Goal: Task Accomplishment & Management: Complete application form

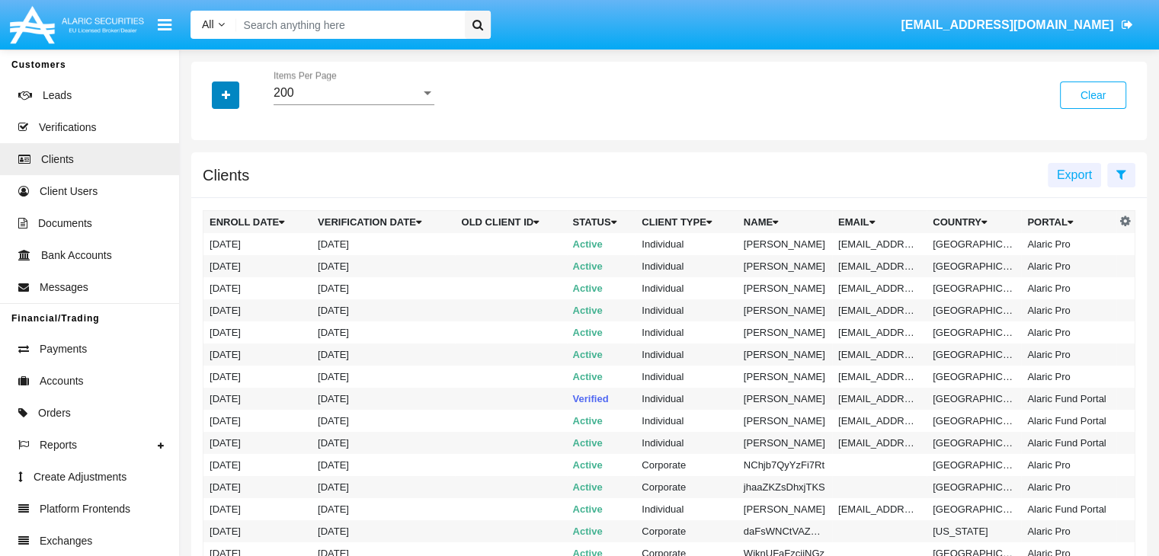
click at [225, 96] on icon "button" at bounding box center [226, 95] width 8 height 11
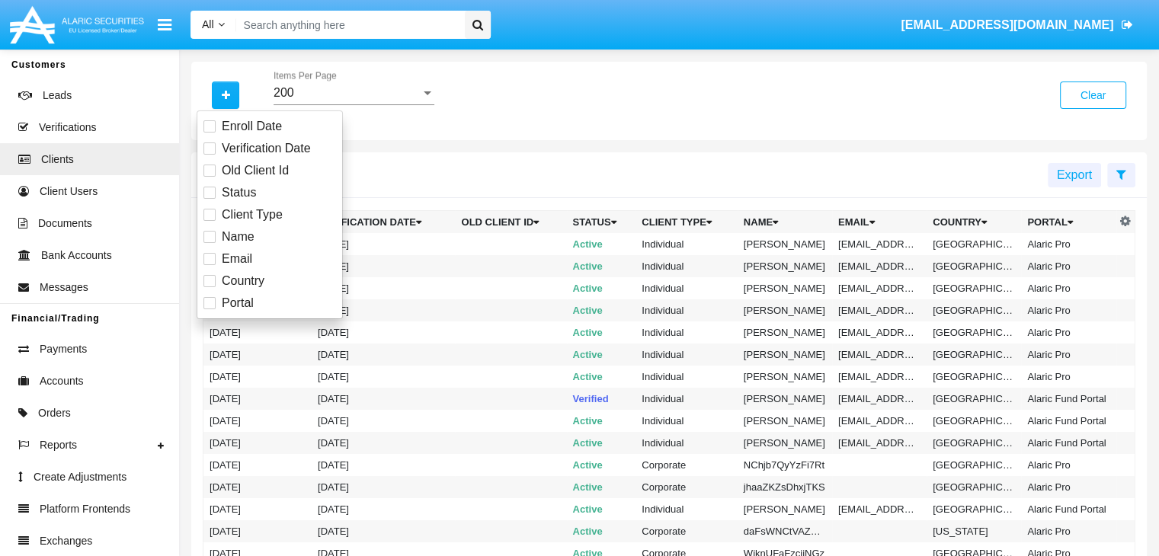
click at [235, 258] on span "Email" at bounding box center [237, 259] width 30 height 18
click at [210, 265] on input "Email" at bounding box center [209, 265] width 1 height 1
checkbox input "true"
click at [225, 96] on icon "button" at bounding box center [226, 95] width 8 height 11
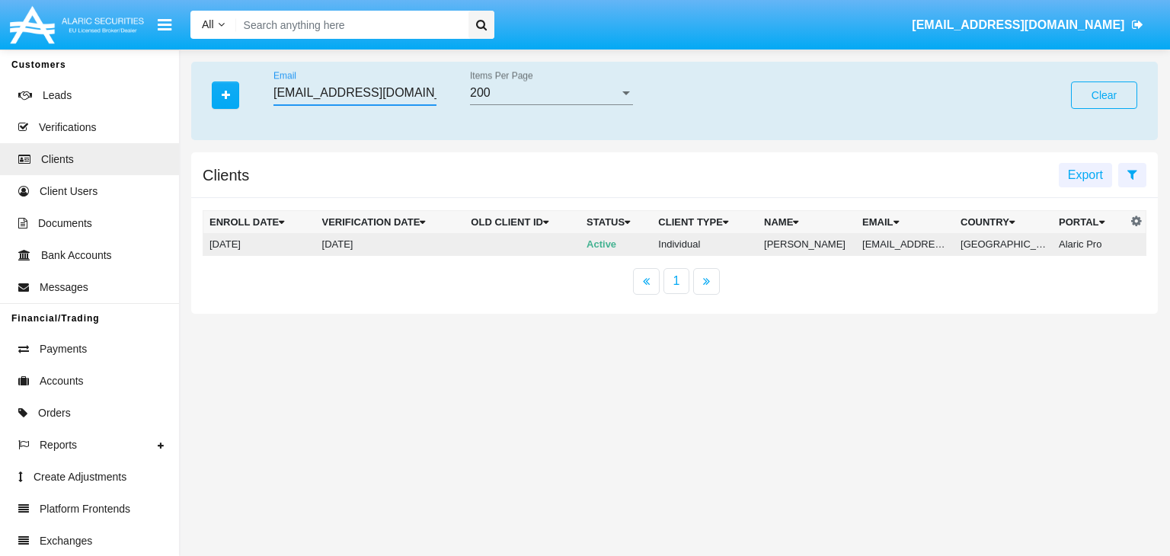
type input "[EMAIL_ADDRESS][DOMAIN_NAME]"
click at [913, 245] on td "[EMAIL_ADDRESS][DOMAIN_NAME]" at bounding box center [905, 244] width 98 height 23
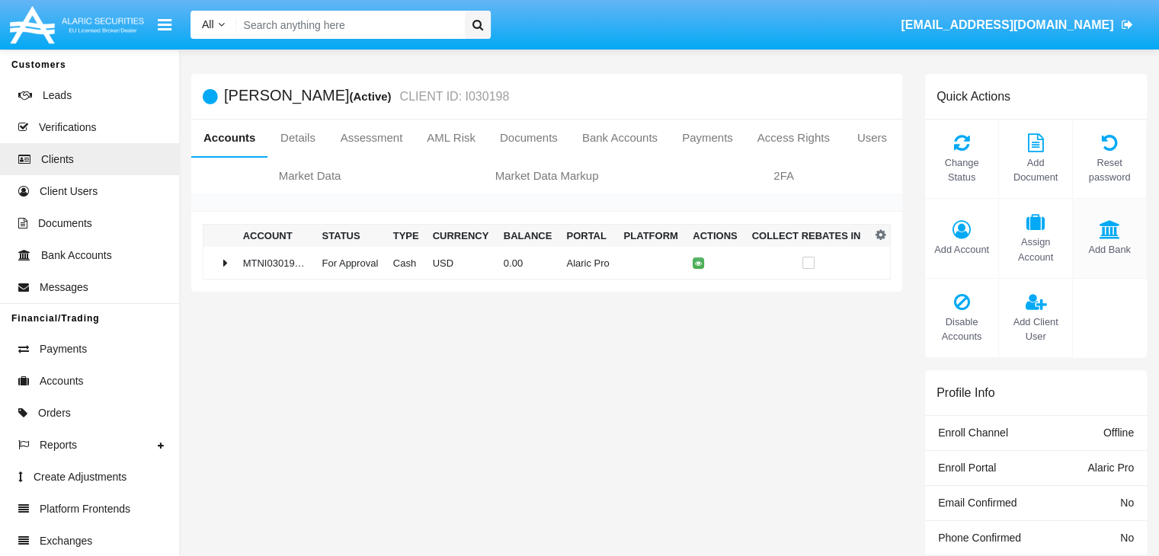
click at [1108, 249] on span "Add Bank" at bounding box center [1109, 249] width 58 height 14
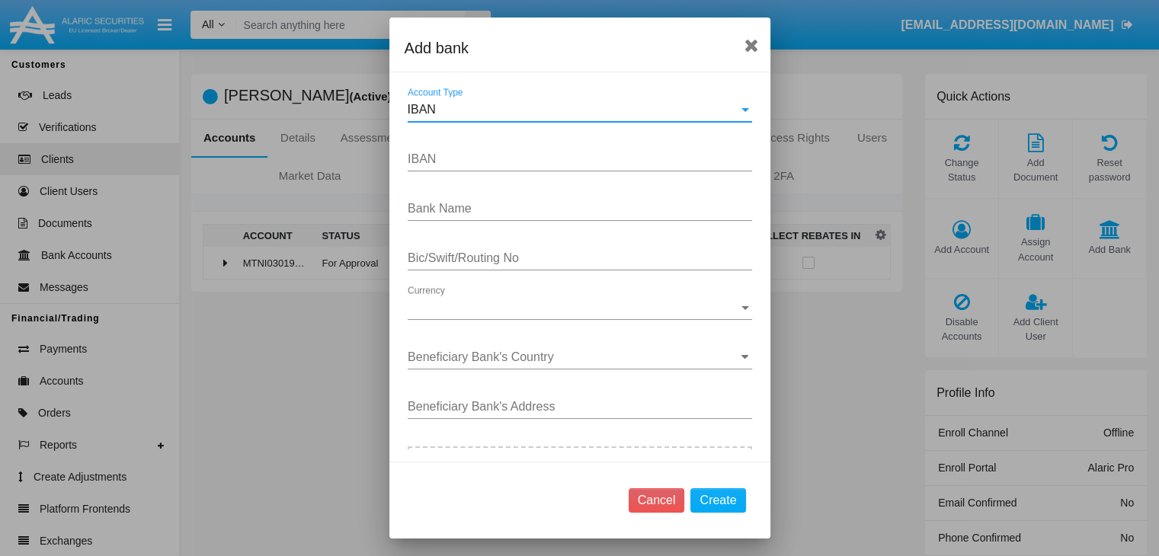
click at [573, 109] on div "IBAN" at bounding box center [573, 110] width 331 height 14
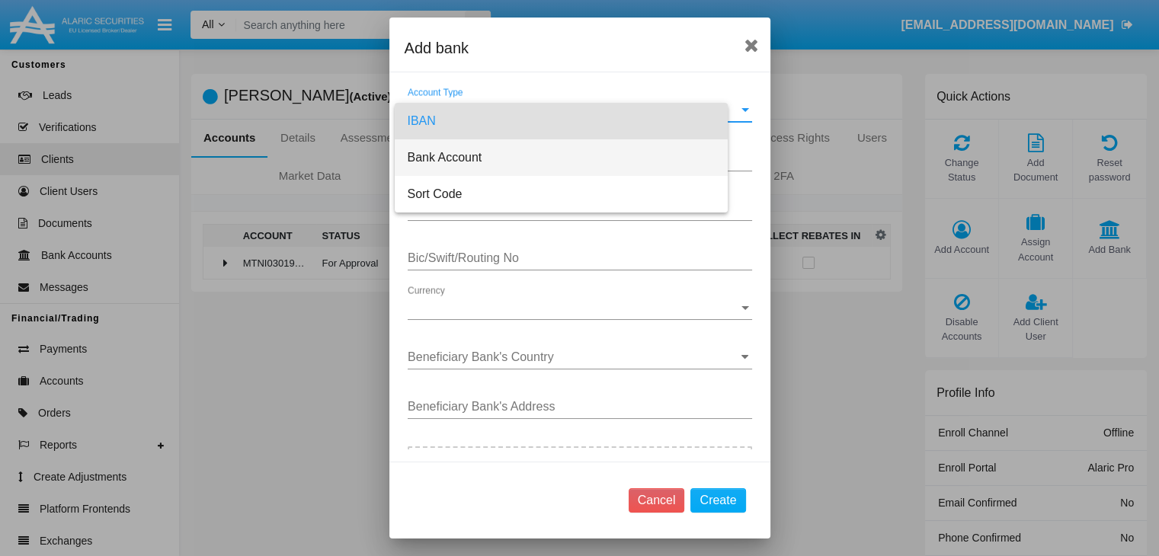
click at [573, 157] on span "Bank Account" at bounding box center [561, 157] width 309 height 37
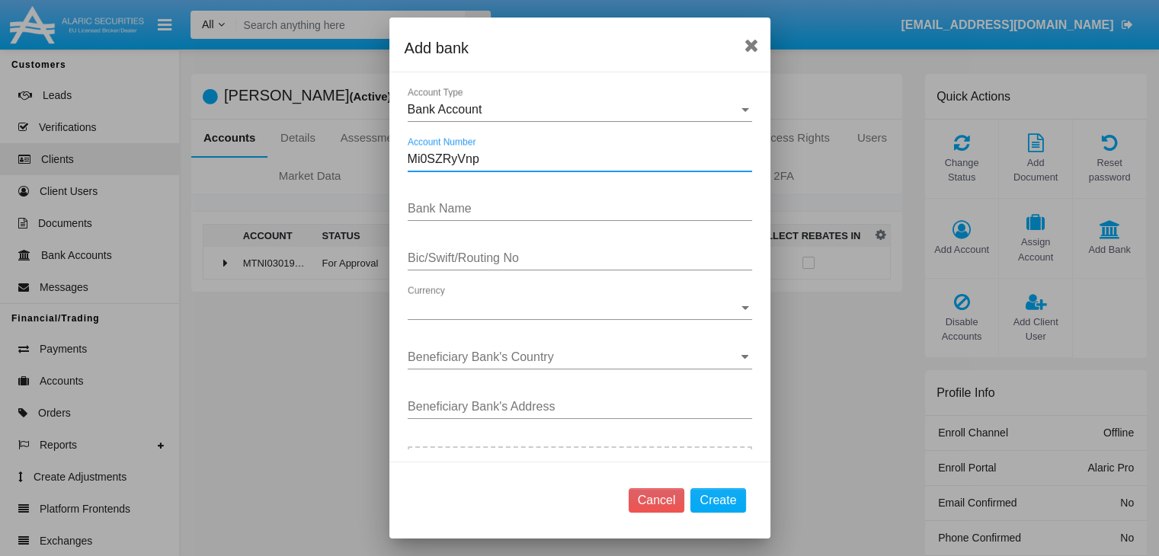
type input "Mi0SZRyVnp"
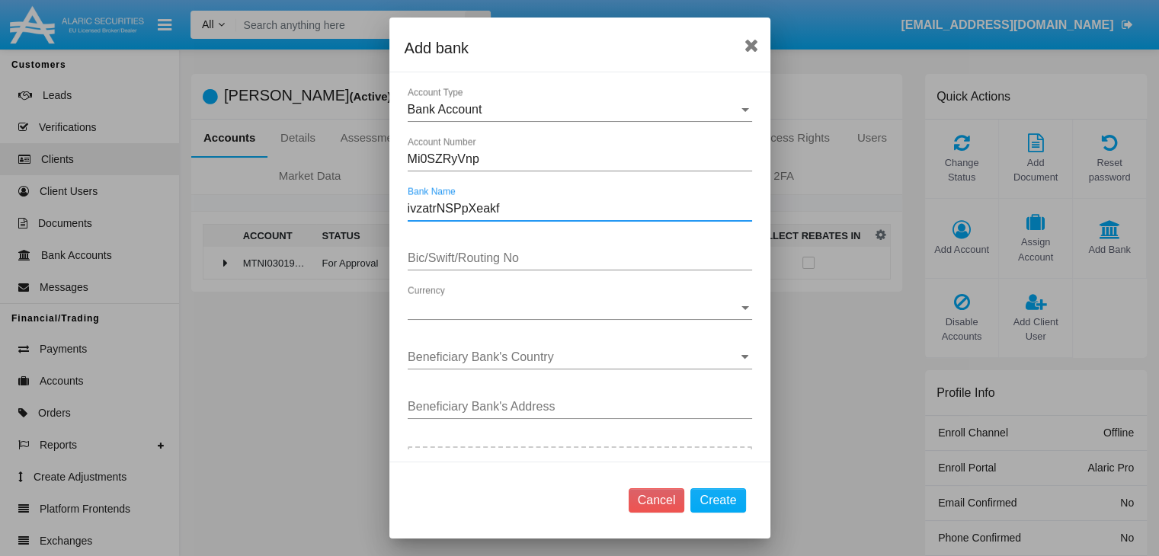
type input "ivzatrNSPpXeakf"
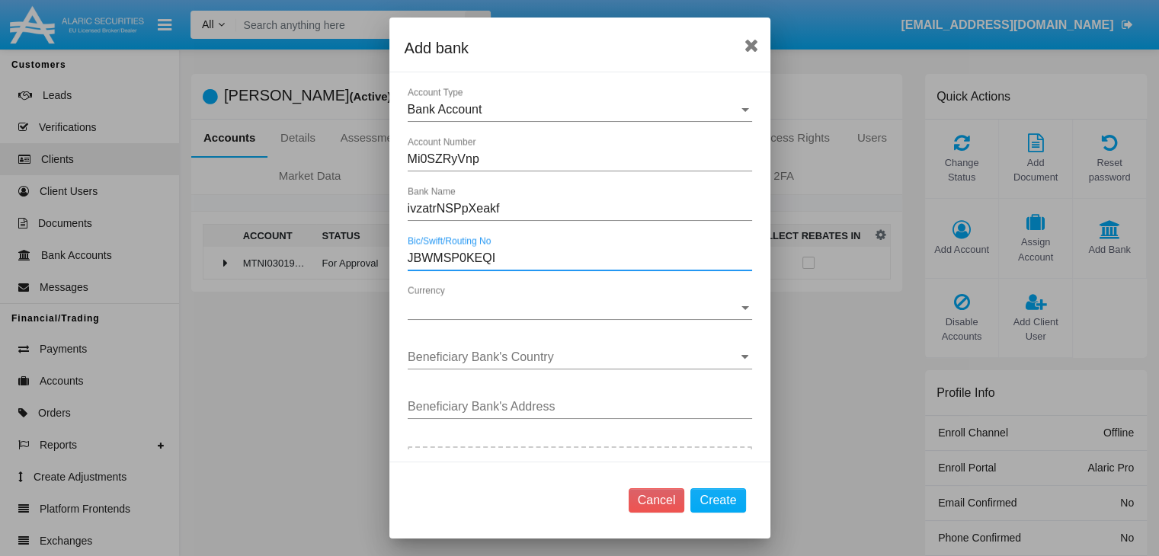
type input "JBWMSP0KEQI"
click at [573, 307] on span "Currency" at bounding box center [573, 308] width 331 height 14
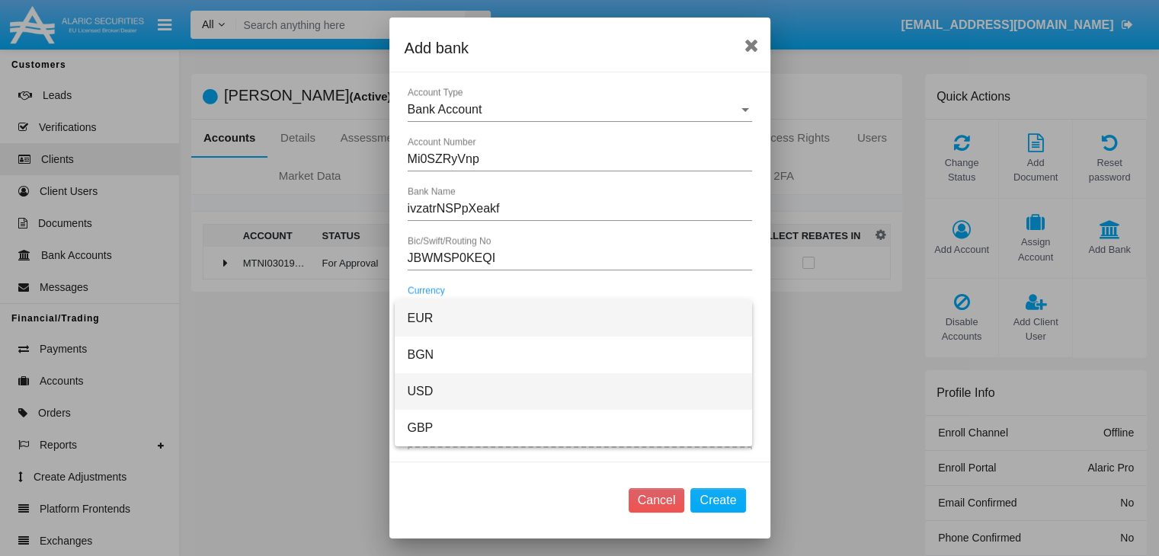
click at [573, 392] on span "USD" at bounding box center [573, 391] width 333 height 37
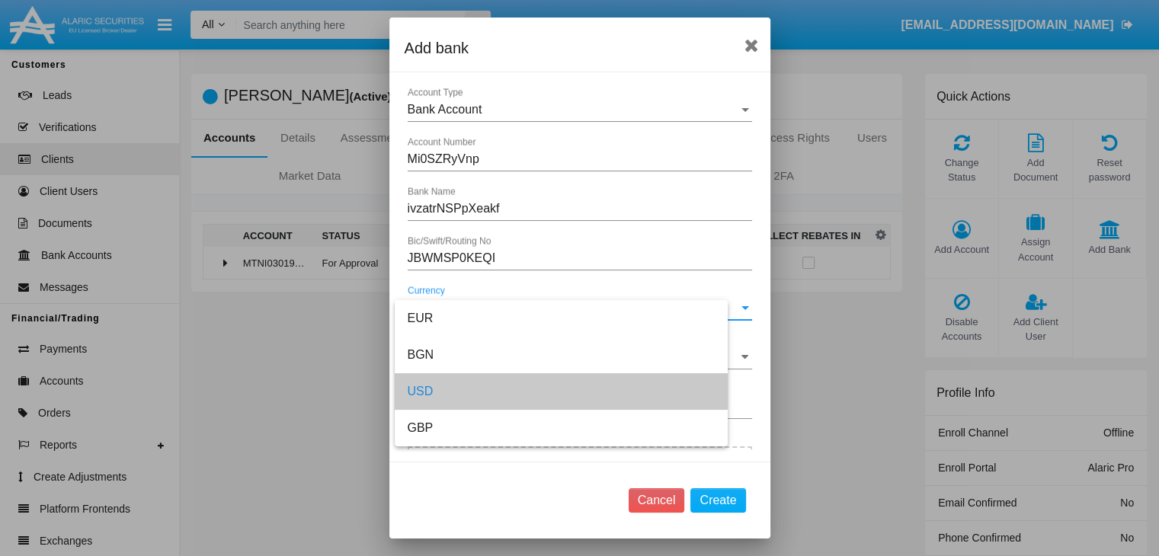
click at [573, 356] on input "Beneficiary Bank's Country" at bounding box center [580, 357] width 344 height 14
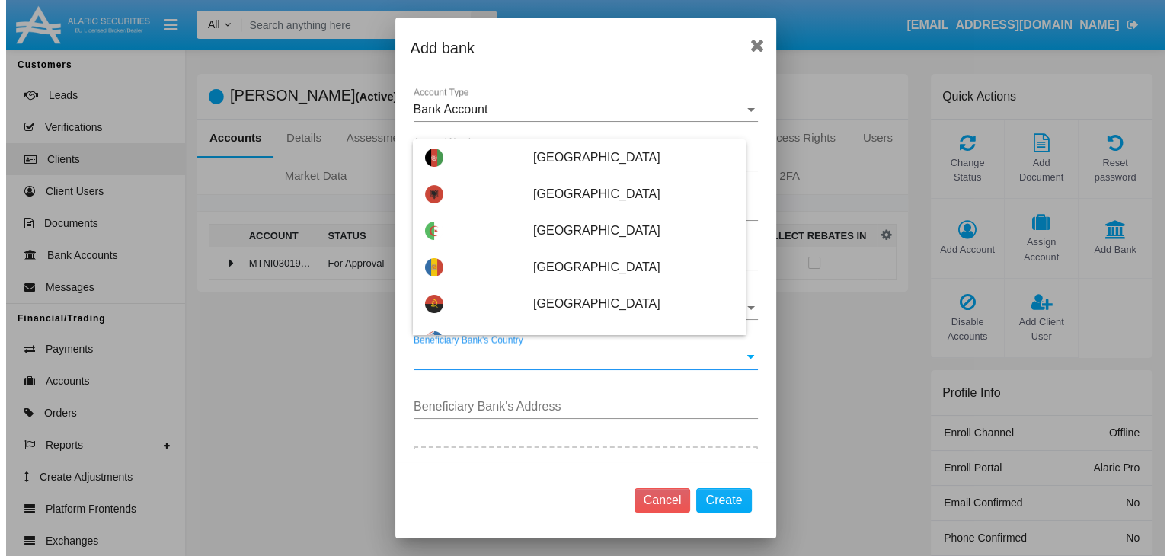
scroll to position [98, 0]
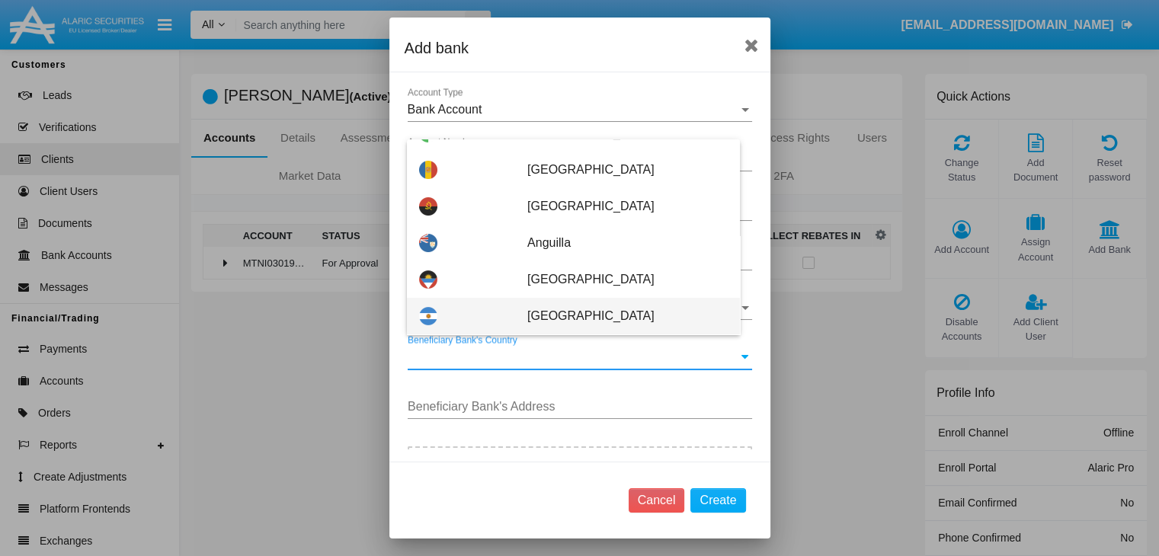
click at [619, 315] on span "[GEOGRAPHIC_DATA]" at bounding box center [627, 316] width 200 height 37
type input "[GEOGRAPHIC_DATA]"
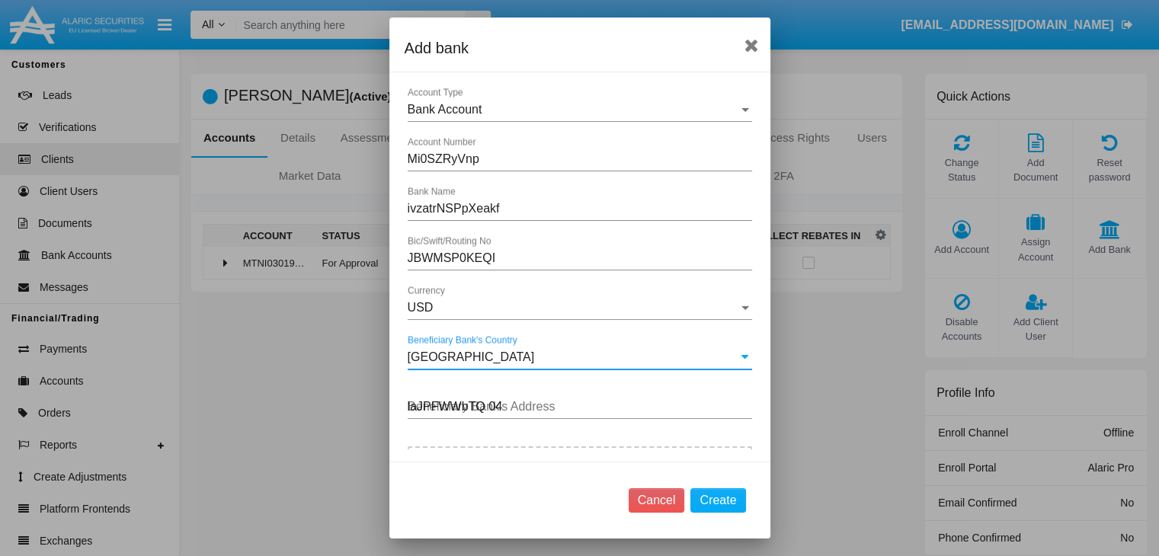
type input "laJPFWWbTQ 043"
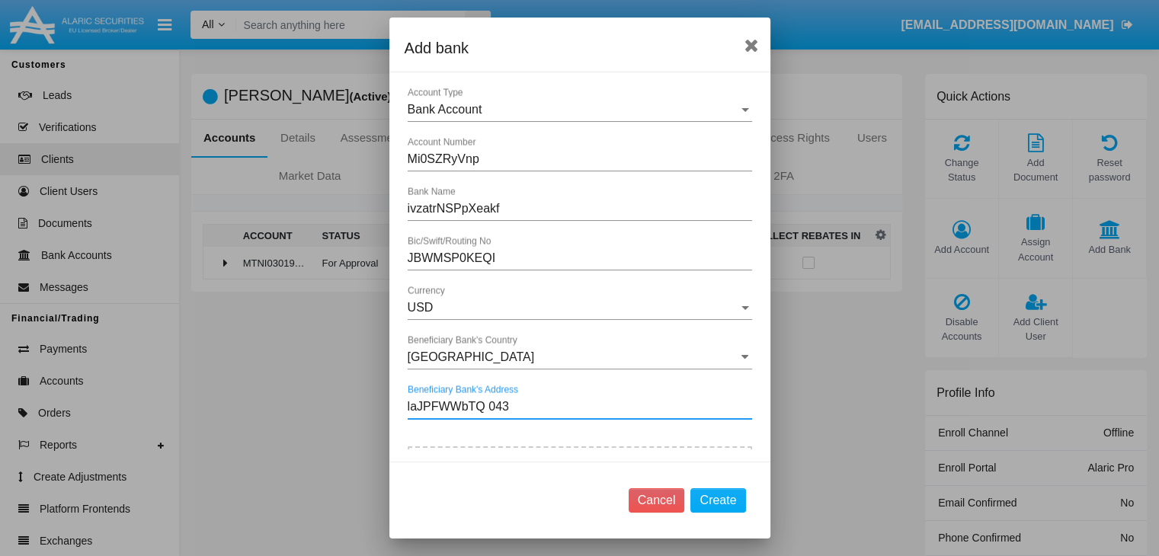
type input "C:\fakepath\bank-statement.png"
click at [718, 500] on button "Create" at bounding box center [717, 500] width 55 height 24
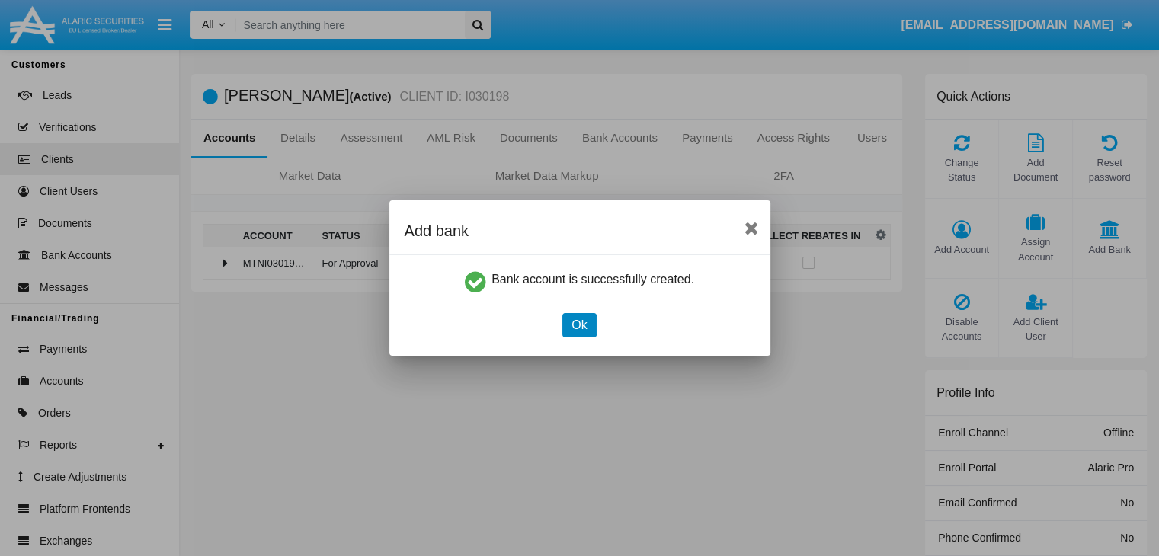
click at [579, 325] on button "Ok" at bounding box center [579, 325] width 34 height 24
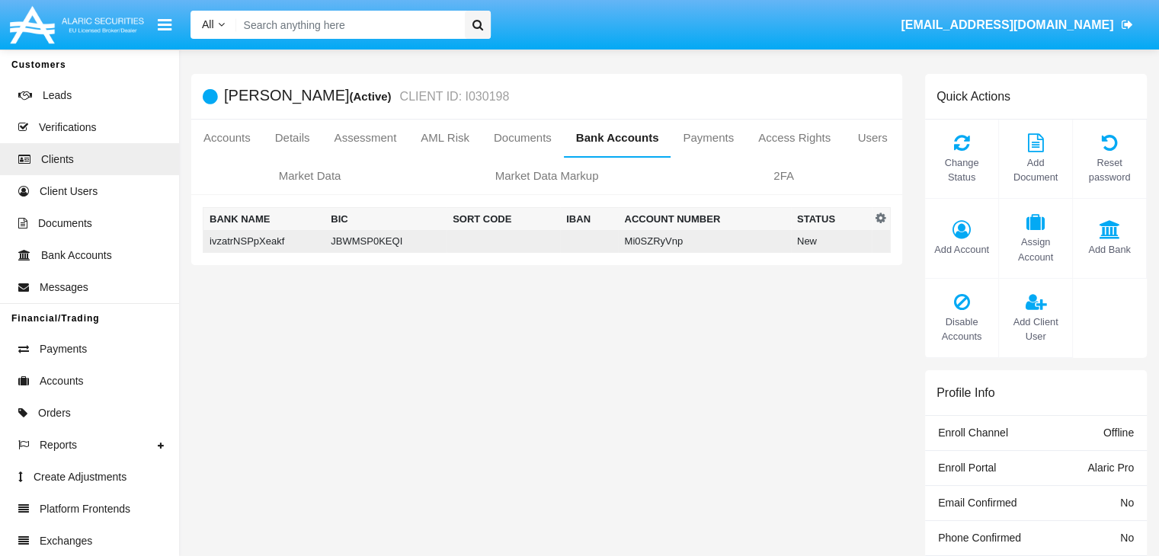
click at [265, 241] on td "ivzatrNSPpXeakf" at bounding box center [264, 241] width 122 height 23
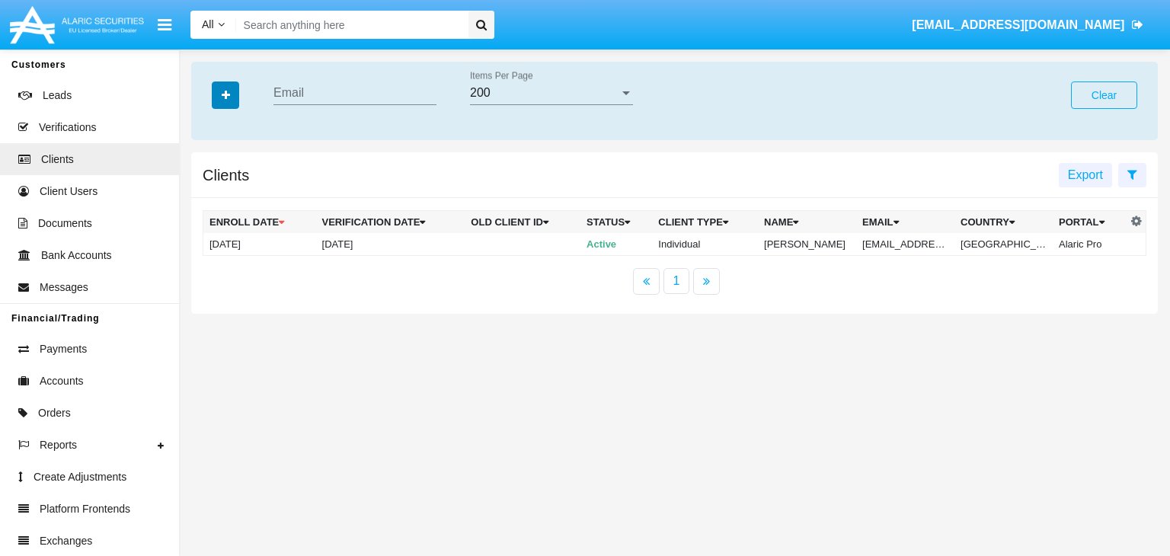
click at [225, 96] on icon "button" at bounding box center [226, 95] width 8 height 11
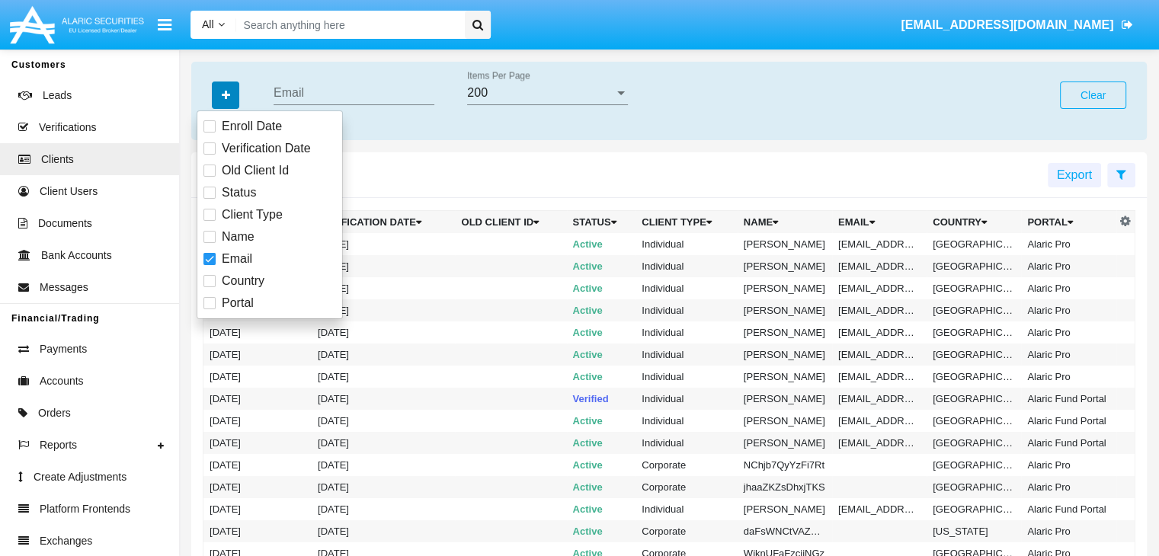
click at [225, 96] on icon "button" at bounding box center [226, 95] width 8 height 11
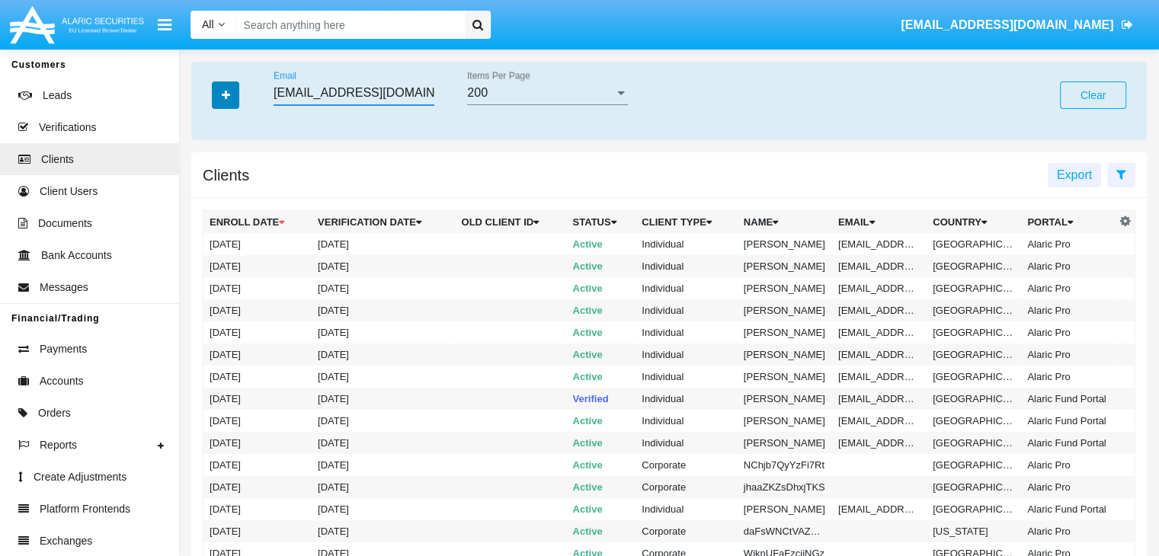
type input "[EMAIL_ADDRESS][DOMAIN_NAME]"
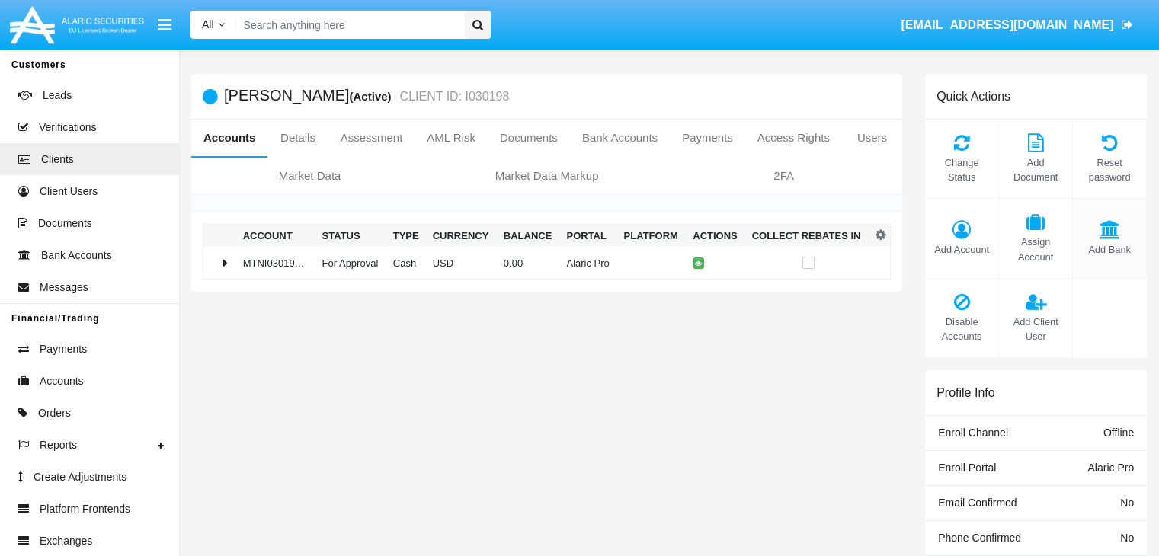
click at [1108, 249] on span "Add Bank" at bounding box center [1109, 249] width 58 height 14
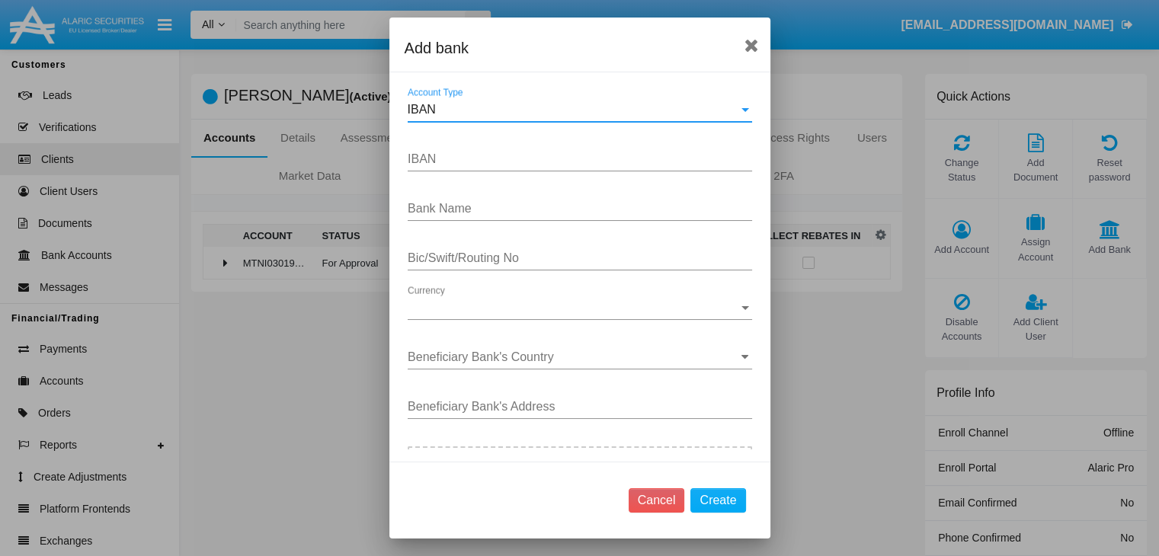
click at [573, 109] on div "IBAN" at bounding box center [573, 110] width 331 height 14
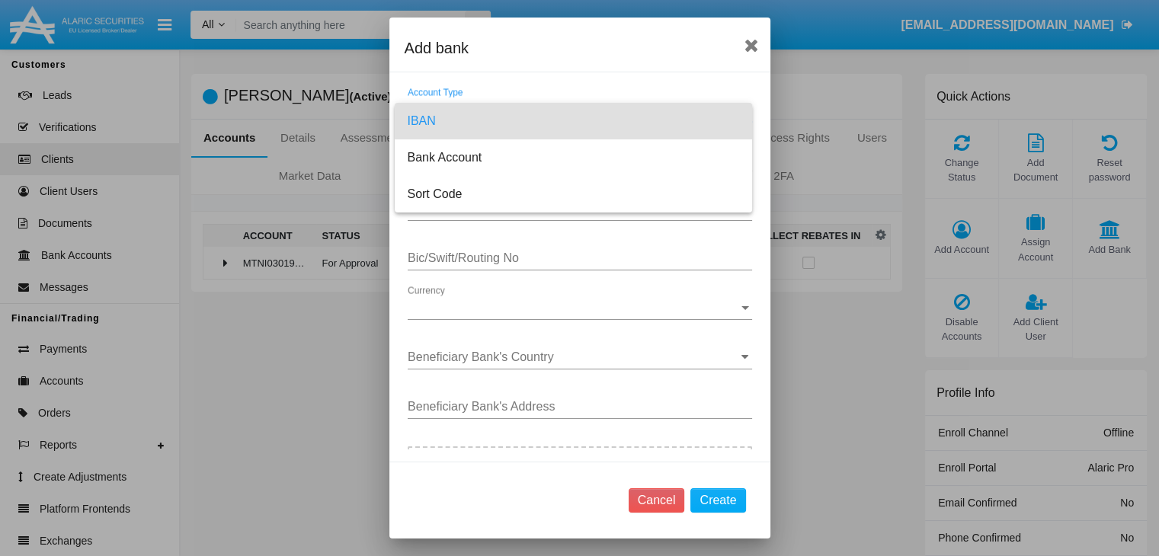
click at [573, 120] on span "IBAN" at bounding box center [573, 121] width 333 height 37
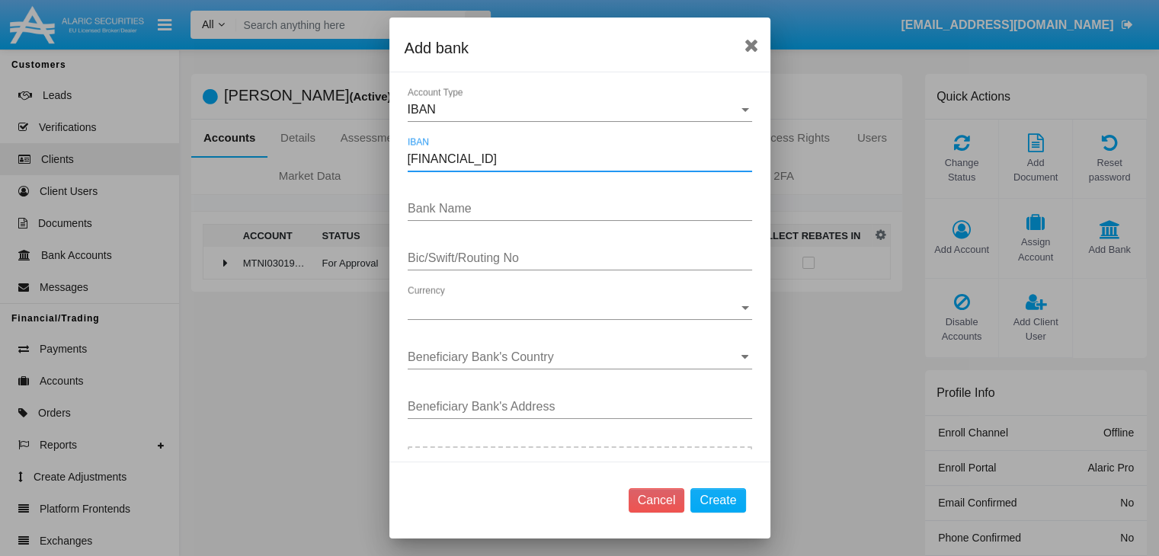
type input "DE31500105175143186793"
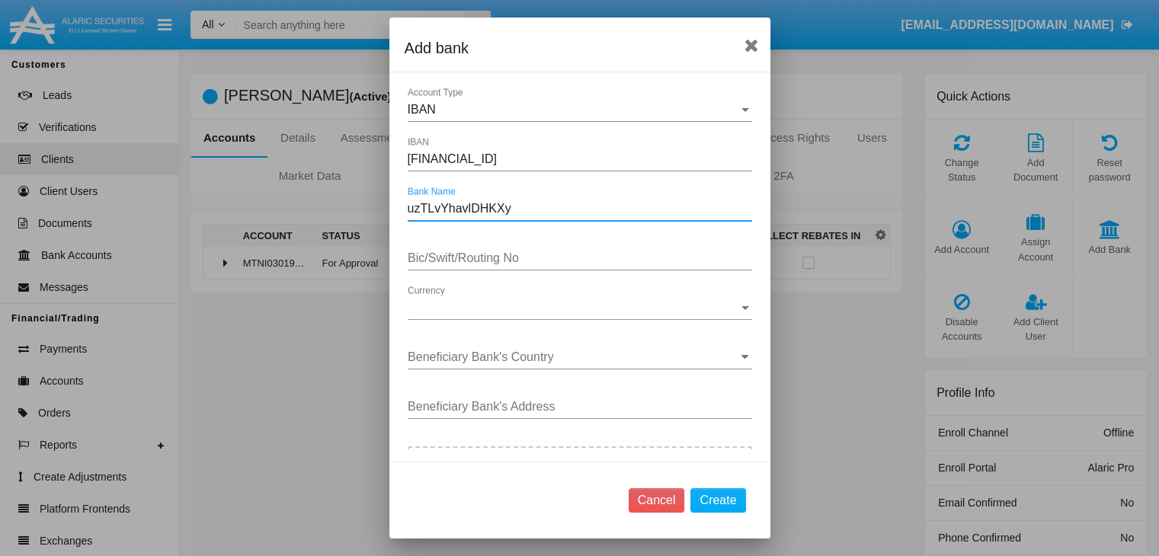
type input "uzTLvYhavlDHKXy"
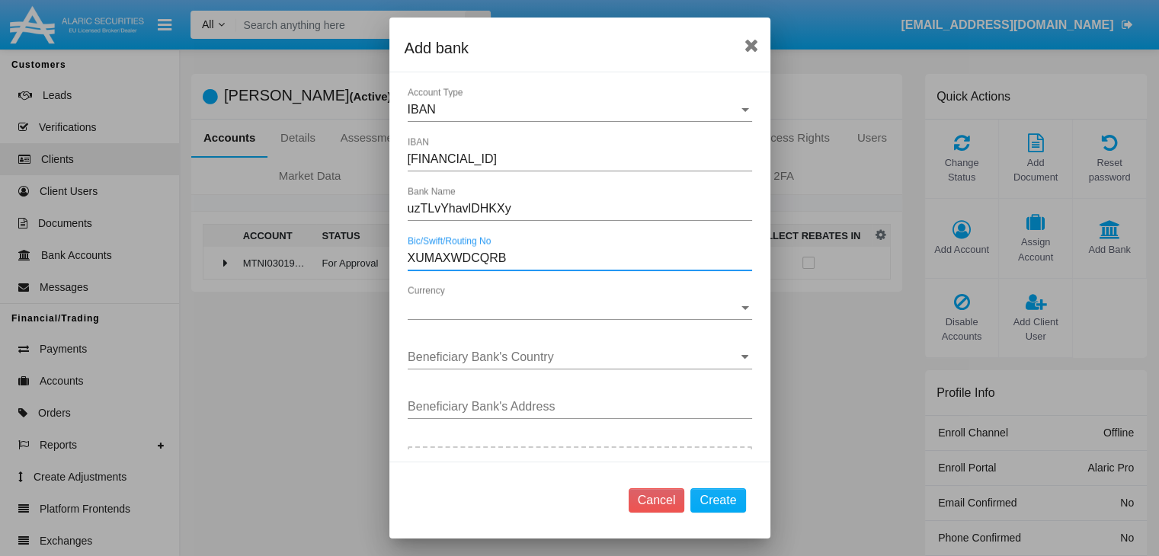
type input "XUMAXWDCQRB"
click at [573, 307] on span "Currency" at bounding box center [573, 308] width 331 height 14
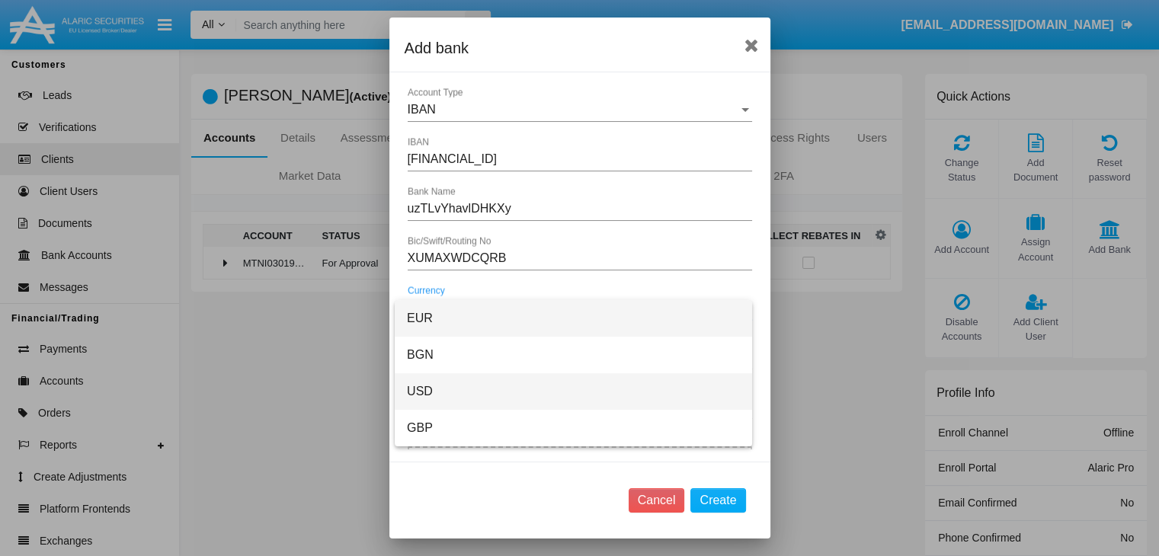
click at [573, 392] on span "USD" at bounding box center [573, 391] width 333 height 37
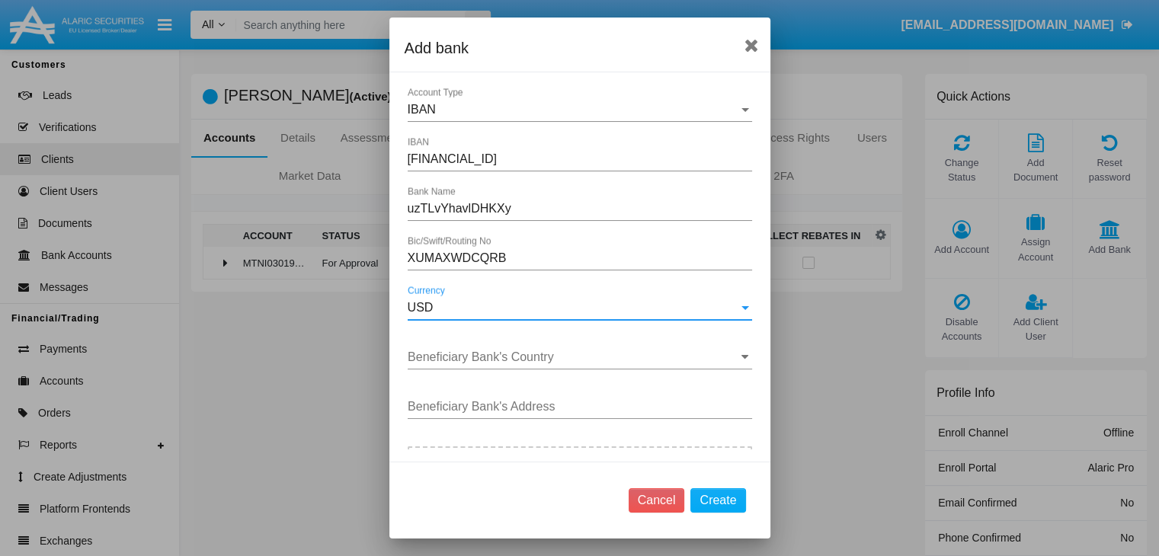
click at [573, 356] on input "Beneficiary Bank's Country" at bounding box center [580, 357] width 344 height 14
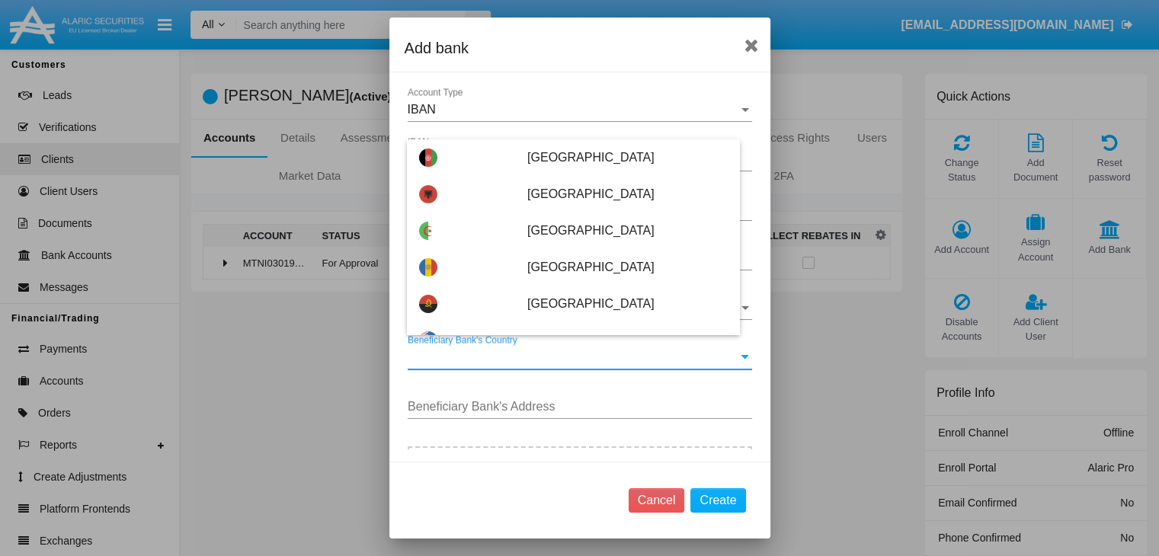
type input "[GEOGRAPHIC_DATA]"
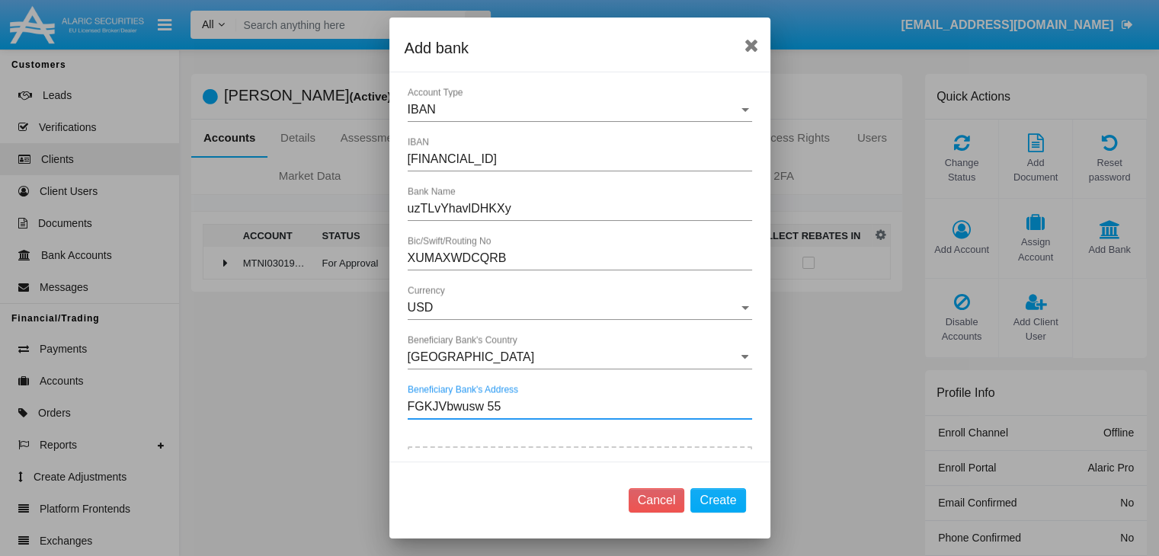
type input "FGKJVbwusw 556"
type input "C:\fakepath\bank-statement.png"
click at [718, 500] on button "Create" at bounding box center [717, 500] width 55 height 24
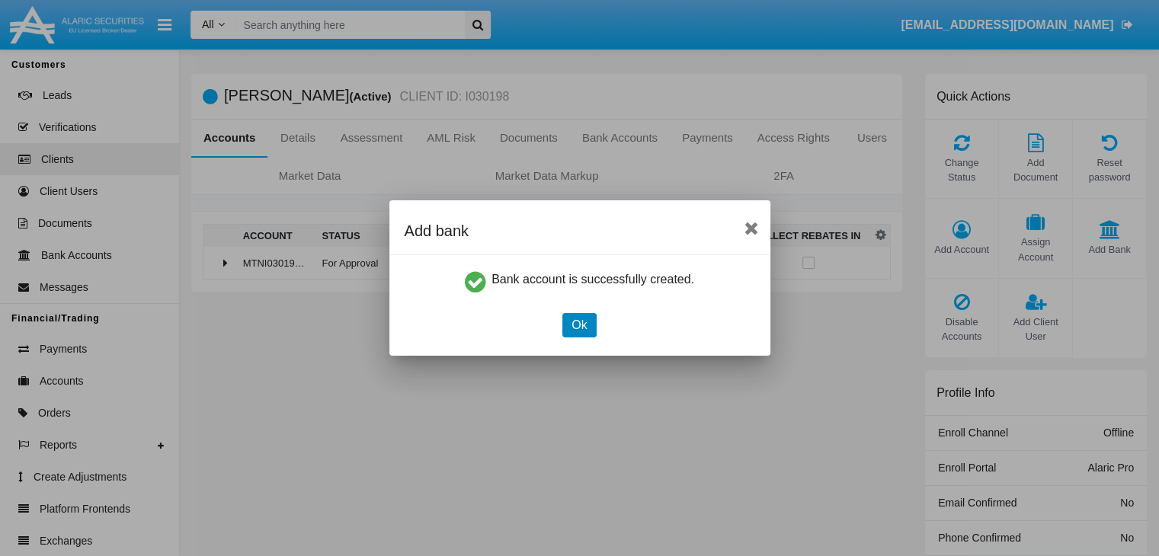
click at [579, 325] on button "Ok" at bounding box center [579, 325] width 34 height 24
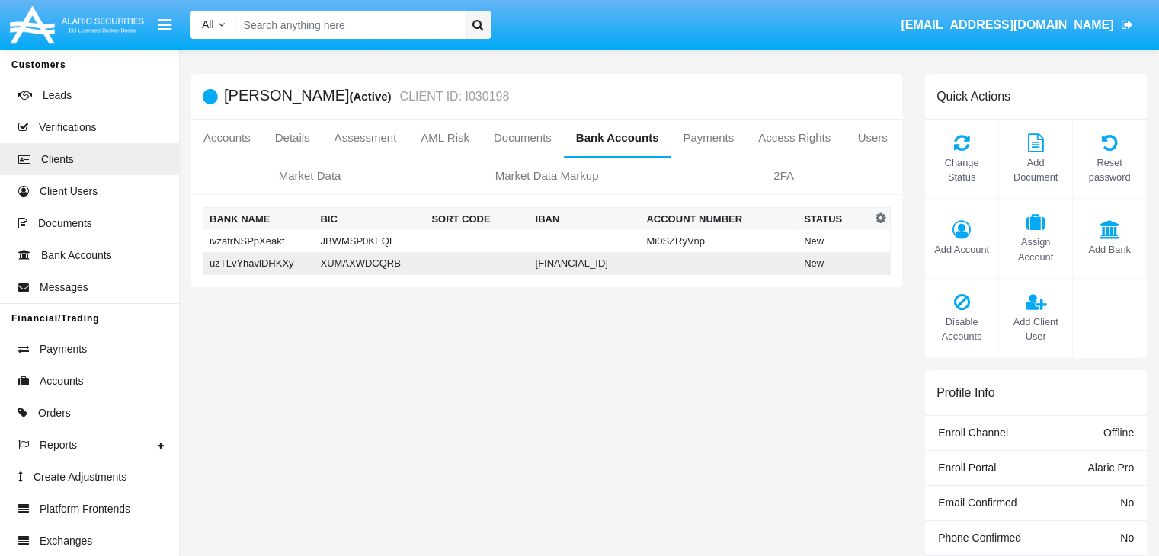
click at [260, 263] on td "uzTLvYhavlDHKXy" at bounding box center [258, 263] width 111 height 23
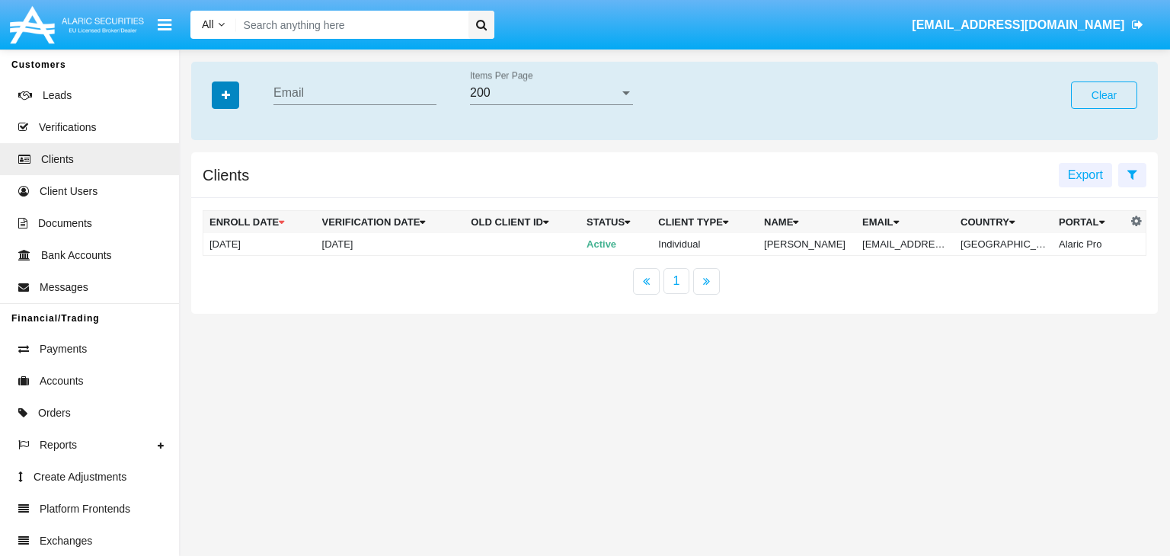
click at [225, 96] on icon "button" at bounding box center [226, 95] width 8 height 11
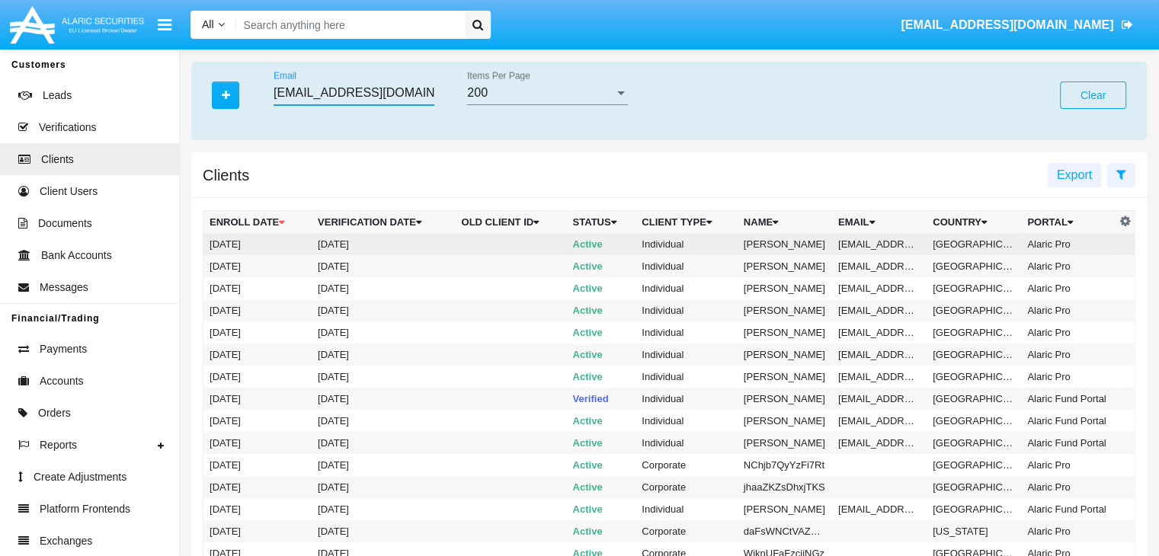
type input "[EMAIL_ADDRESS][DOMAIN_NAME]"
click at [877, 244] on td "[EMAIL_ADDRESS][DOMAIN_NAME]" at bounding box center [879, 244] width 94 height 22
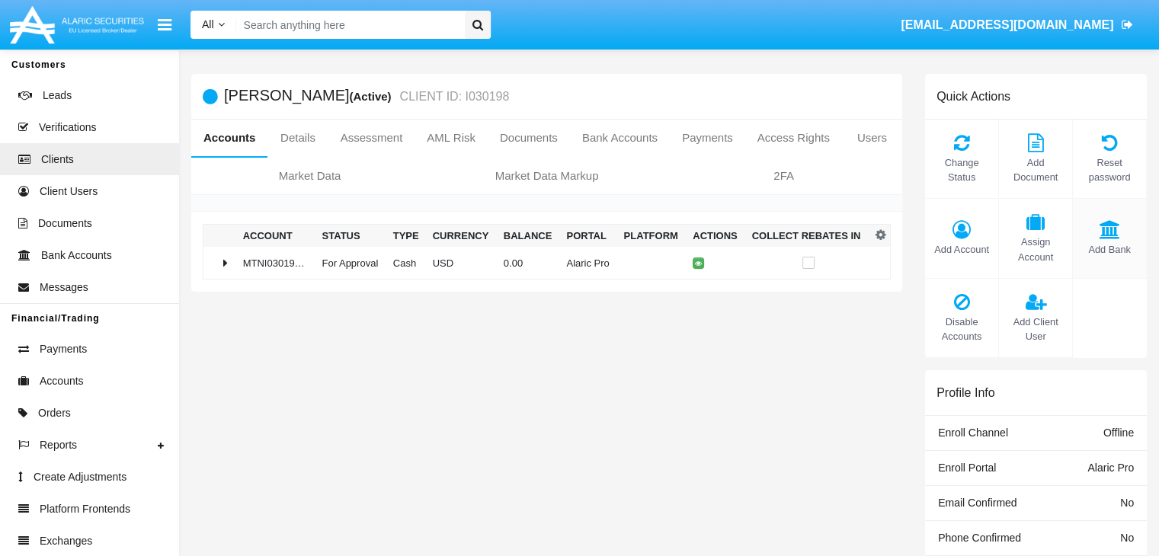
click at [1108, 249] on span "Add Bank" at bounding box center [1109, 249] width 58 height 14
